Goal: Task Accomplishment & Management: Use online tool/utility

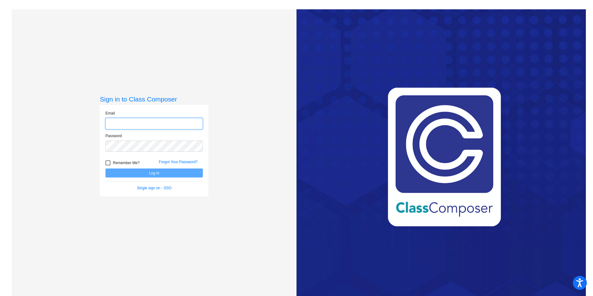
click at [183, 121] on input "email" at bounding box center [153, 123] width 97 height 11
type input "[PERSON_NAME][EMAIL_ADDRESS][PERSON_NAME][DOMAIN_NAME]"
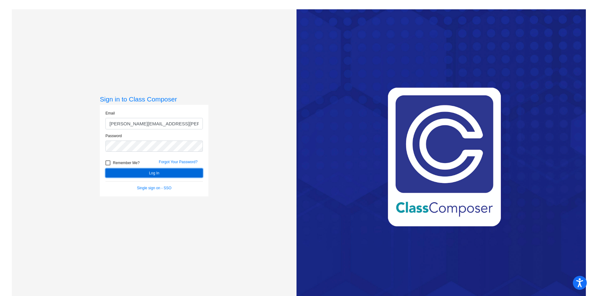
click at [176, 172] on button "Log In" at bounding box center [153, 172] width 97 height 9
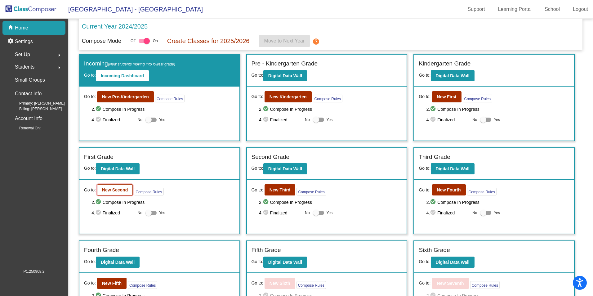
click at [117, 190] on b "New Second" at bounding box center [115, 189] width 26 height 5
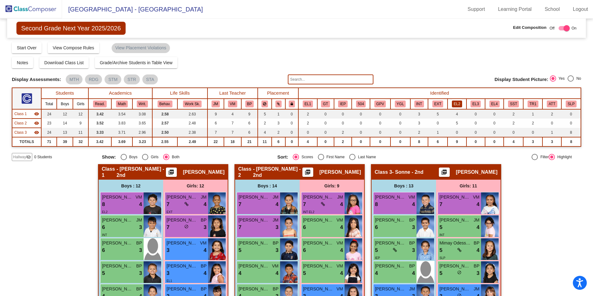
click at [456, 104] on button "EL2" at bounding box center [457, 103] width 10 height 7
